Goal: Check status

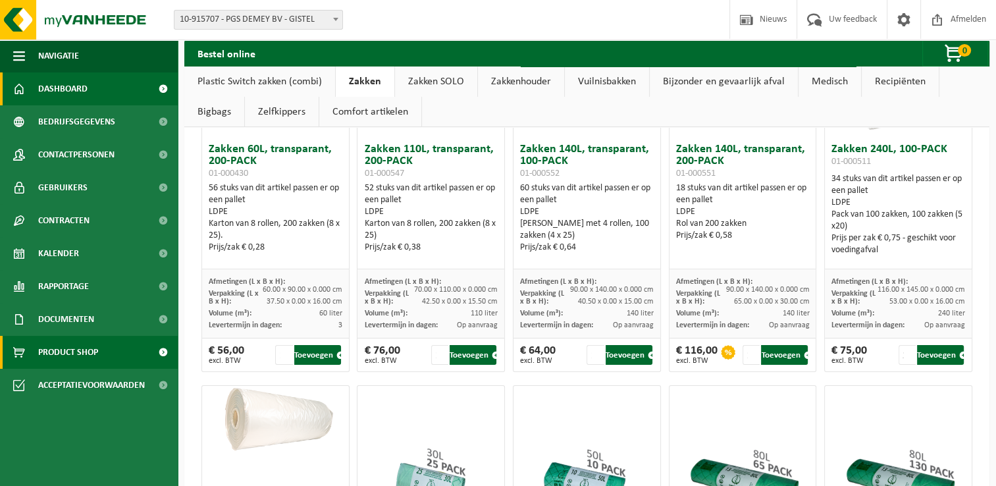
click at [56, 88] on span "Dashboard" at bounding box center [62, 88] width 49 height 33
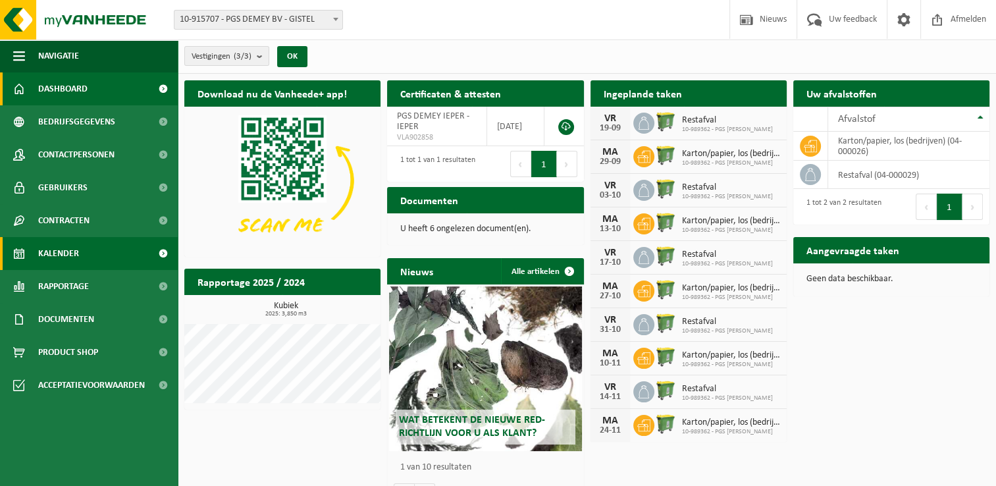
click at [65, 251] on span "Kalender" at bounding box center [58, 253] width 41 height 33
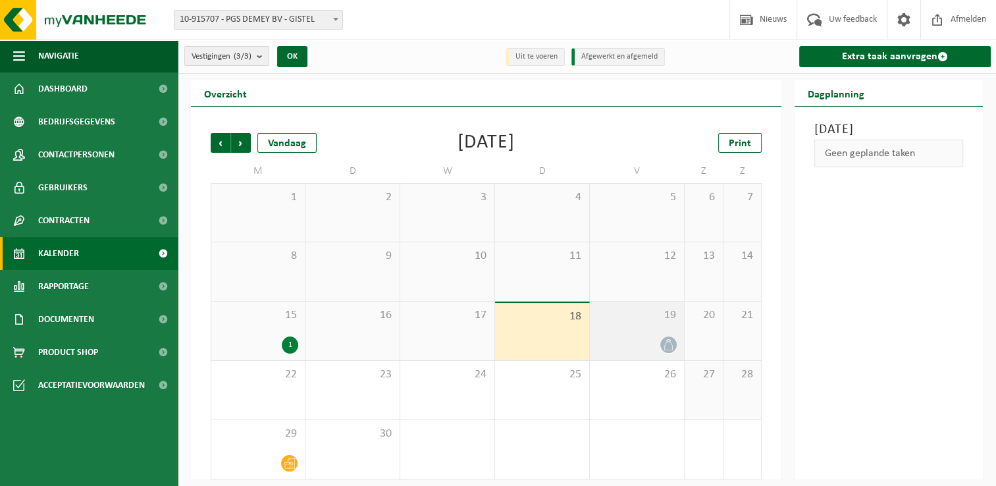
click at [643, 328] on div "19" at bounding box center [637, 330] width 94 height 59
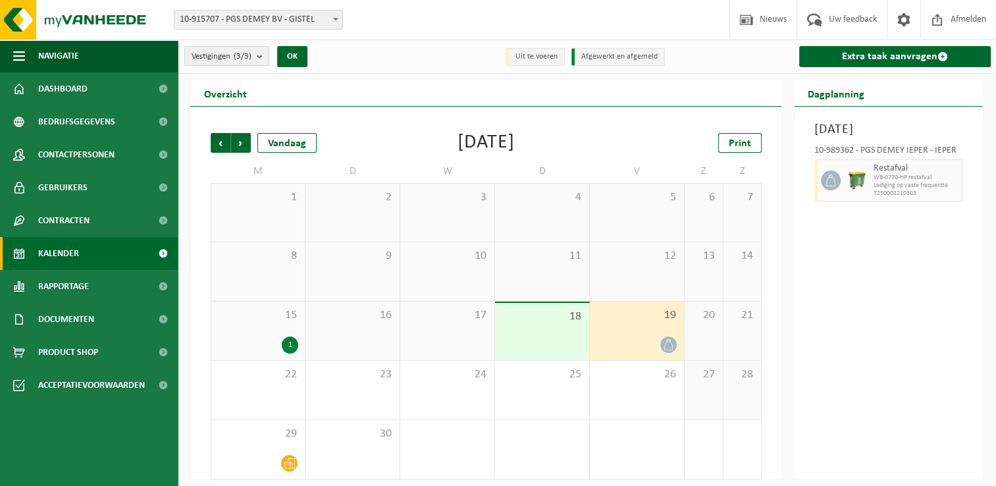
click at [292, 341] on div "1" at bounding box center [290, 344] width 16 height 17
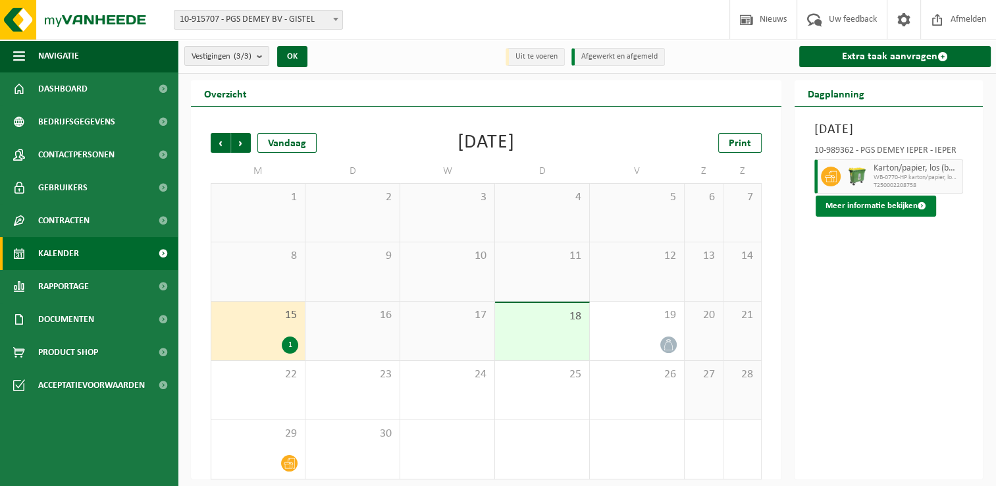
click at [863, 217] on button "Meer informatie bekijken" at bounding box center [875, 205] width 120 height 21
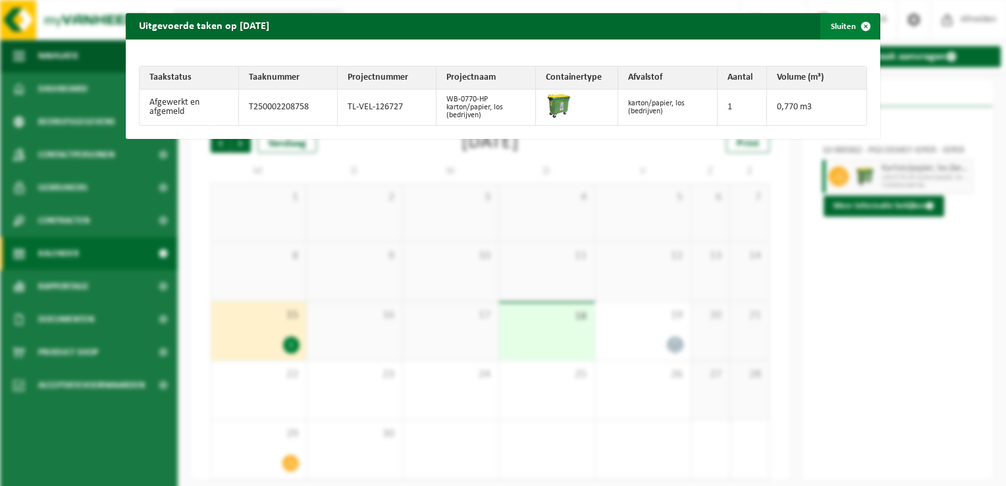
click at [856, 24] on span "button" at bounding box center [865, 26] width 26 height 26
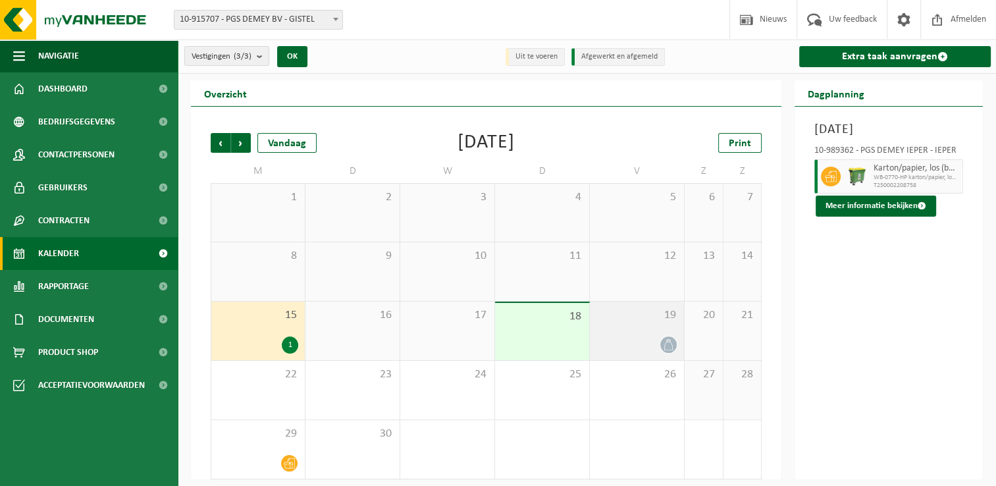
click at [643, 334] on div "19" at bounding box center [637, 330] width 94 height 59
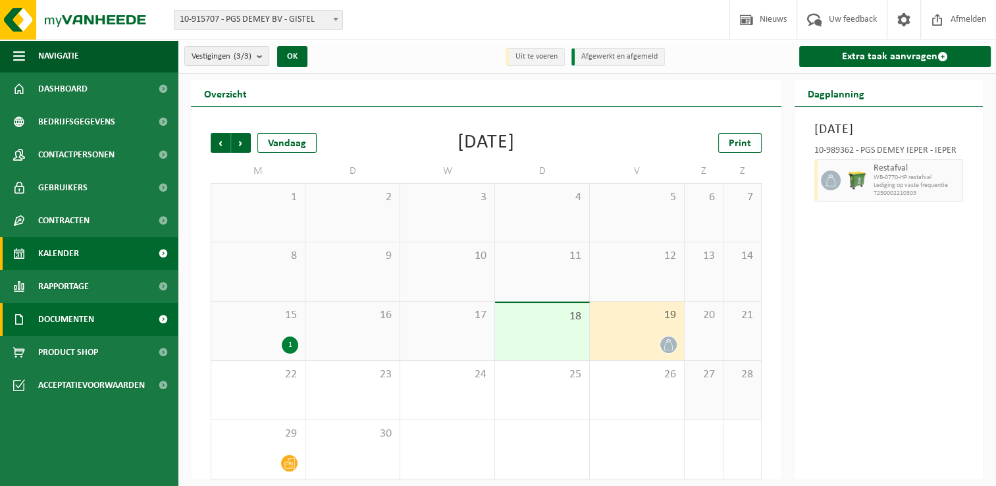
click at [88, 322] on span "Documenten" at bounding box center [66, 319] width 56 height 33
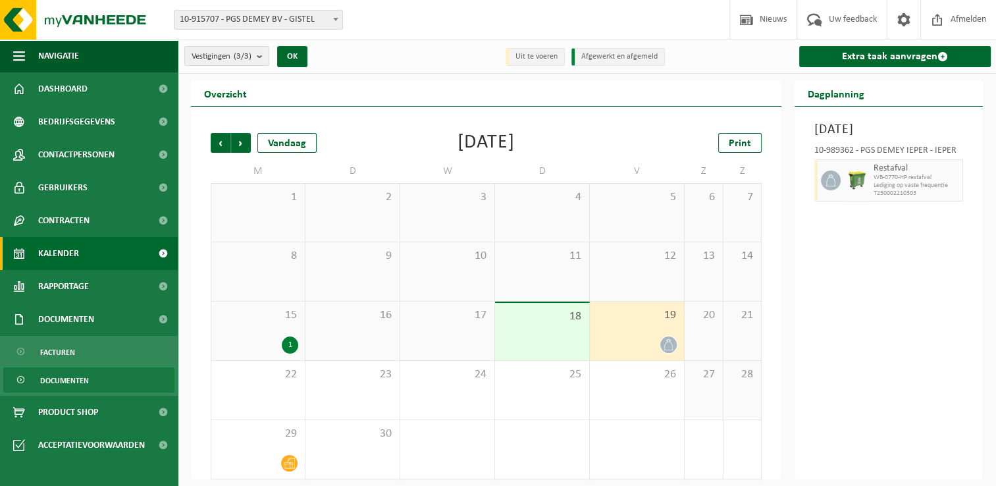
click at [75, 382] on span "Documenten" at bounding box center [64, 380] width 49 height 25
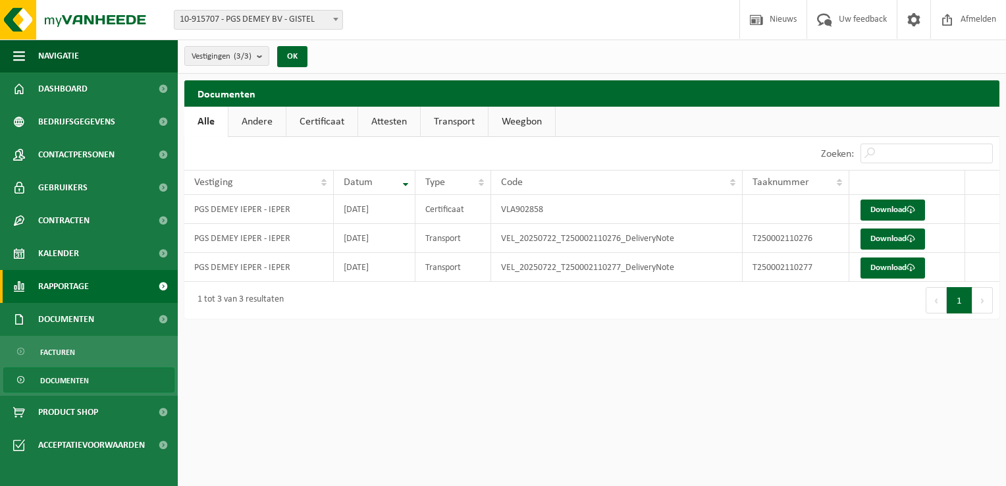
click at [72, 289] on span "Rapportage" at bounding box center [63, 286] width 51 height 33
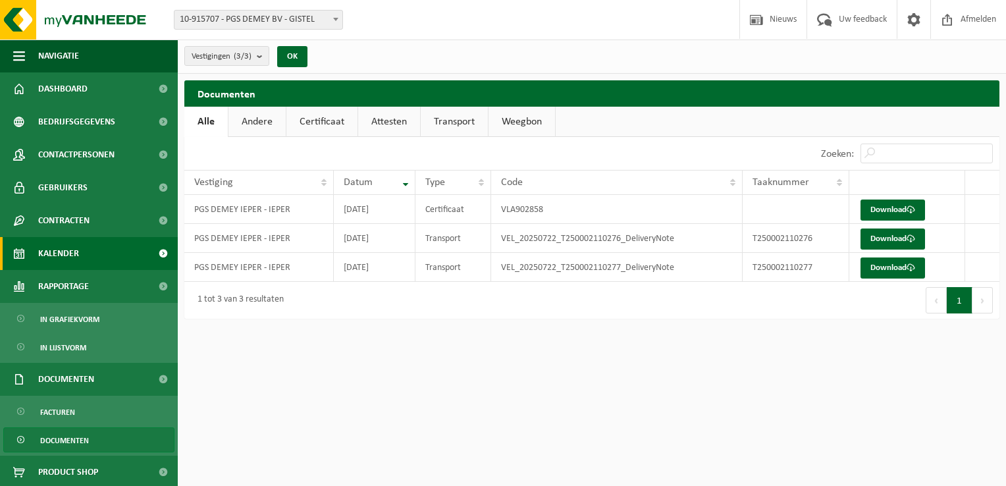
click at [81, 249] on link "Kalender" at bounding box center [89, 253] width 178 height 33
